Goal: Share content

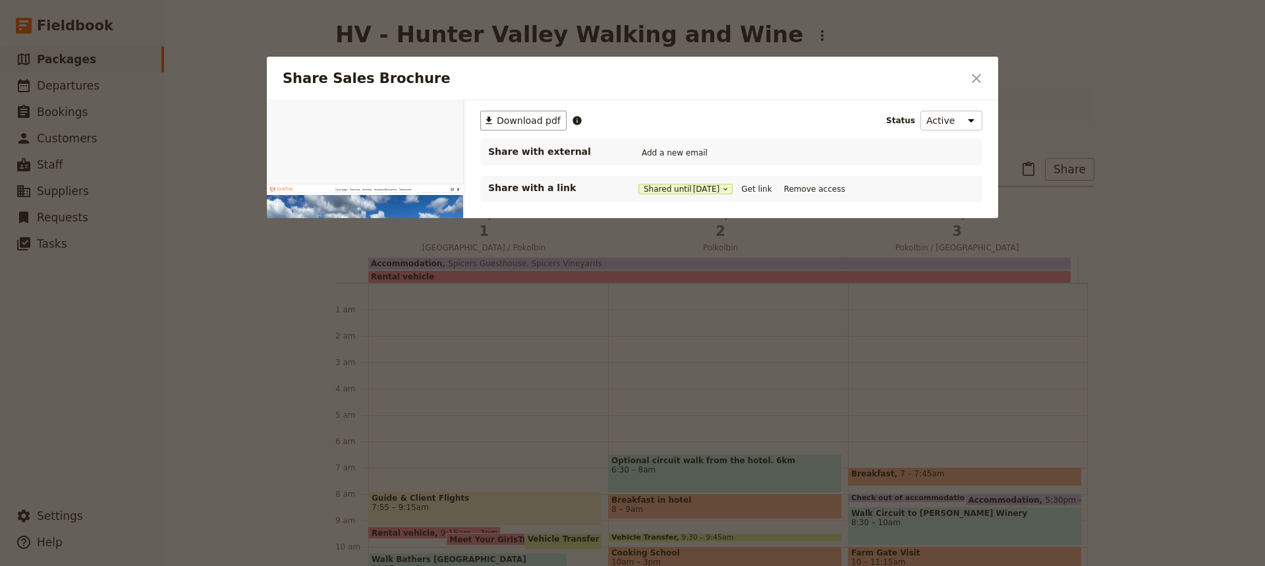
scroll to position [158, 0]
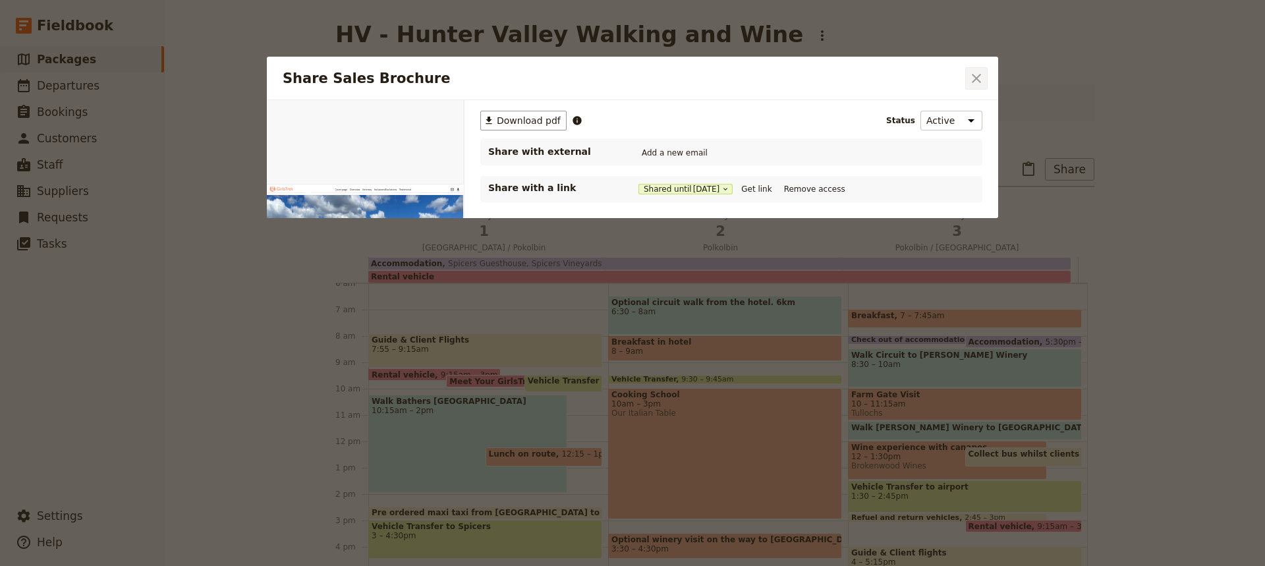
click at [977, 78] on icon "Close dialog" at bounding box center [976, 78] width 9 height 9
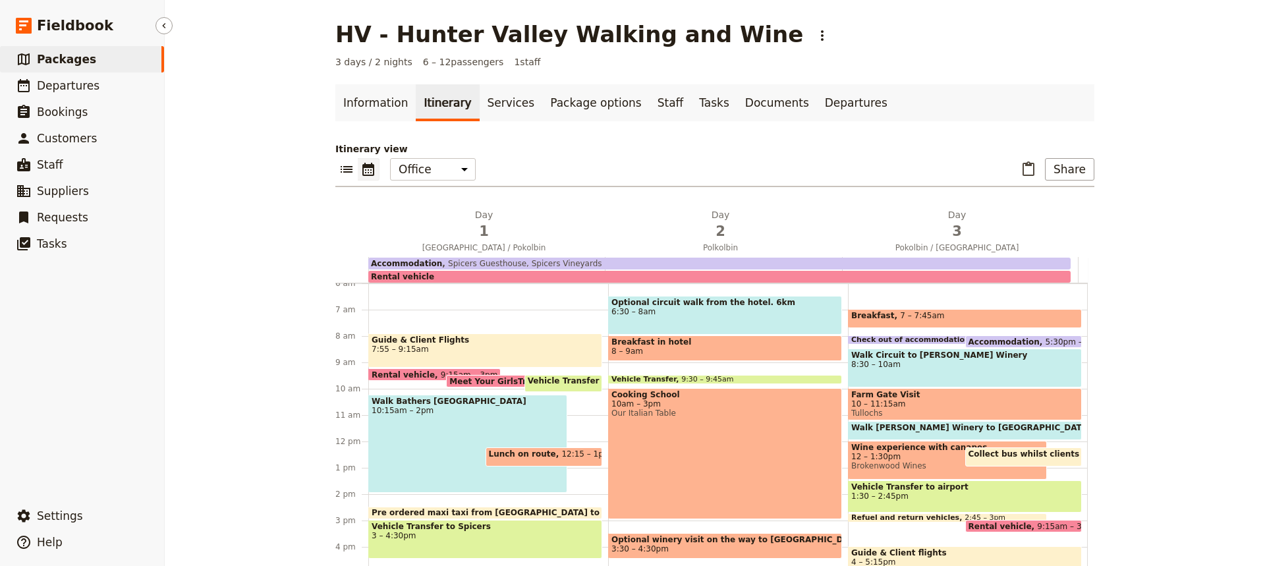
click at [70, 60] on span "Packages" at bounding box center [66, 59] width 59 height 13
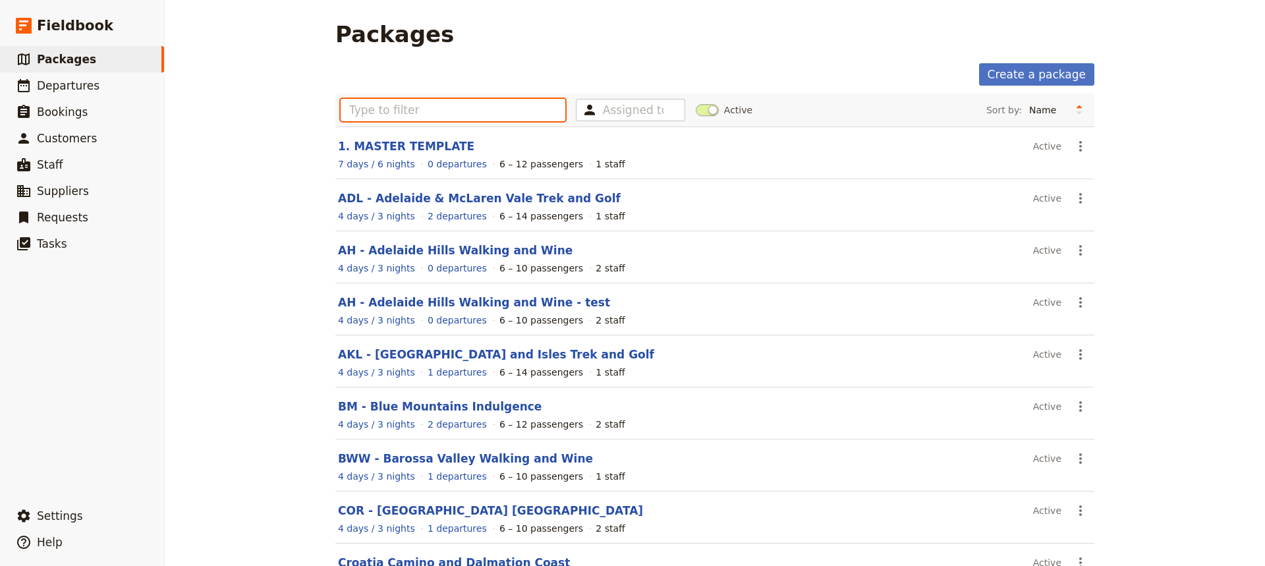
click at [343, 113] on input "text" at bounding box center [453, 110] width 225 height 22
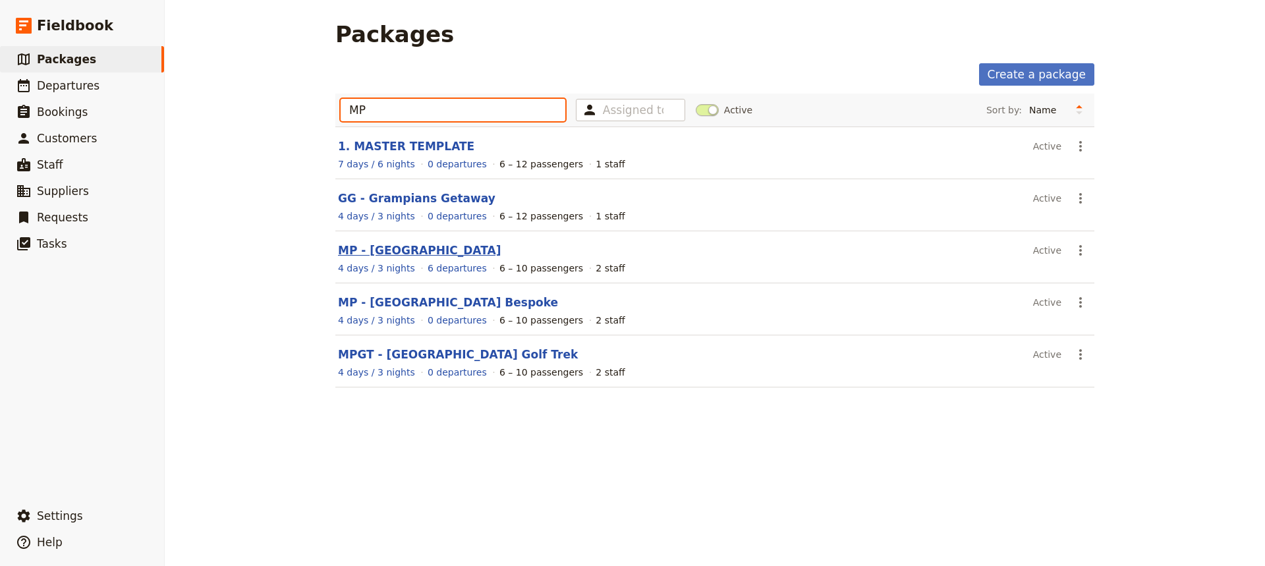
type input "MP"
click at [440, 251] on link "MP - [GEOGRAPHIC_DATA]" at bounding box center [419, 250] width 163 height 13
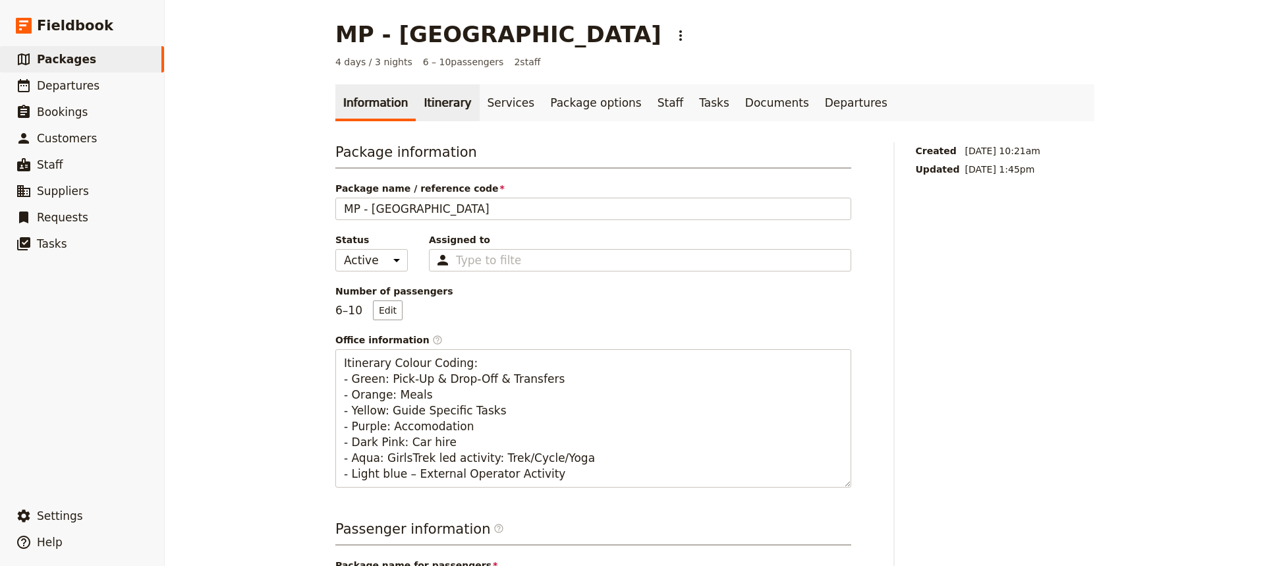
click at [424, 99] on link "Itinerary" at bounding box center [447, 102] width 63 height 37
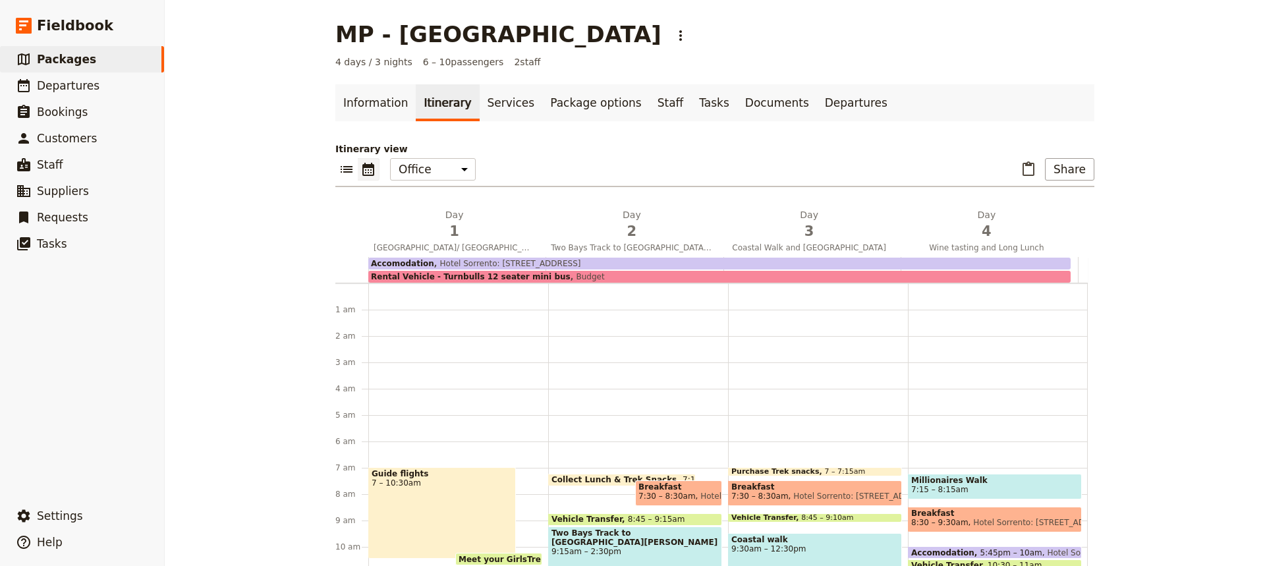
scroll to position [171, 0]
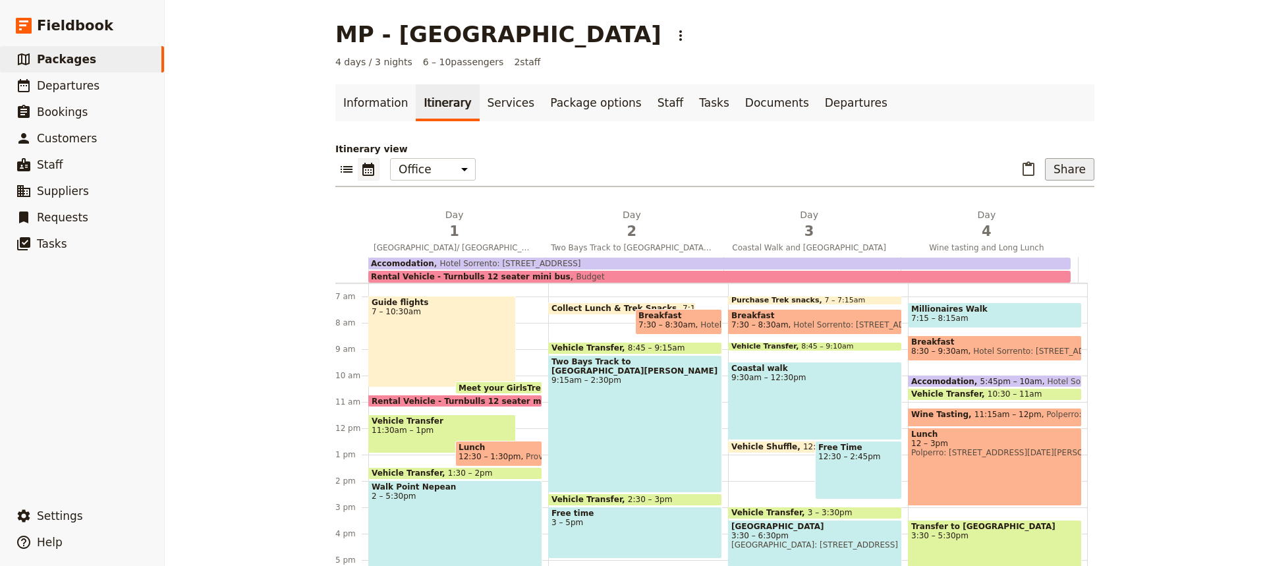
click at [1065, 173] on button "Share" at bounding box center [1069, 169] width 49 height 22
click at [1039, 236] on span "Sales Brochure" at bounding box center [1025, 235] width 69 height 13
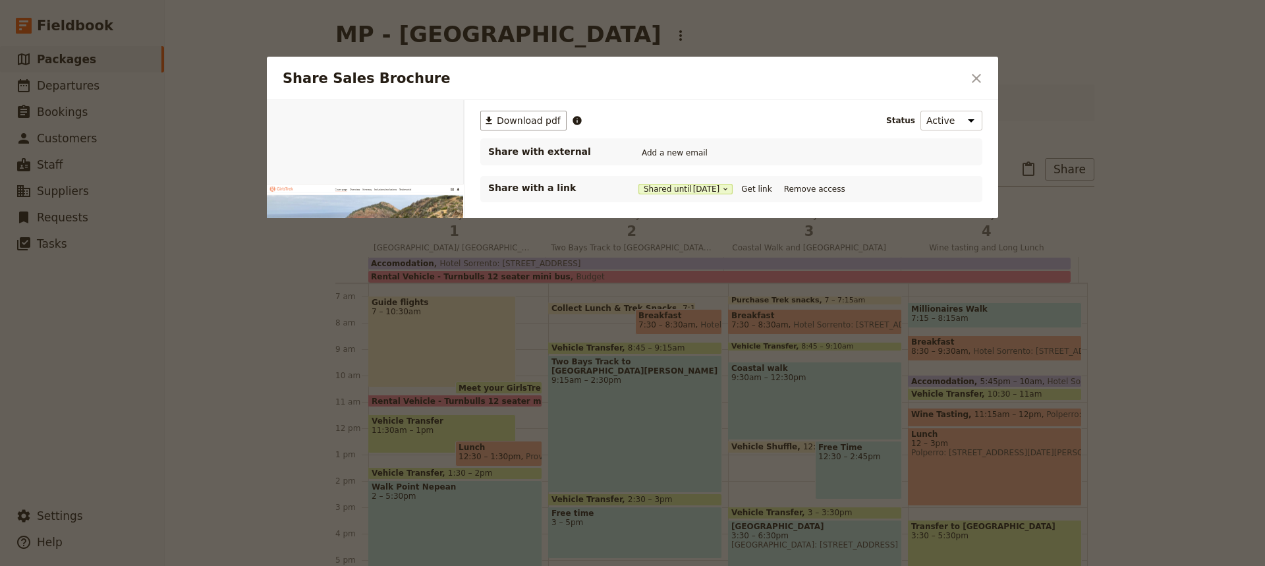
scroll to position [0, 0]
click at [762, 187] on button "Get link" at bounding box center [756, 189] width 37 height 14
